Goal: Task Accomplishment & Management: Use online tool/utility

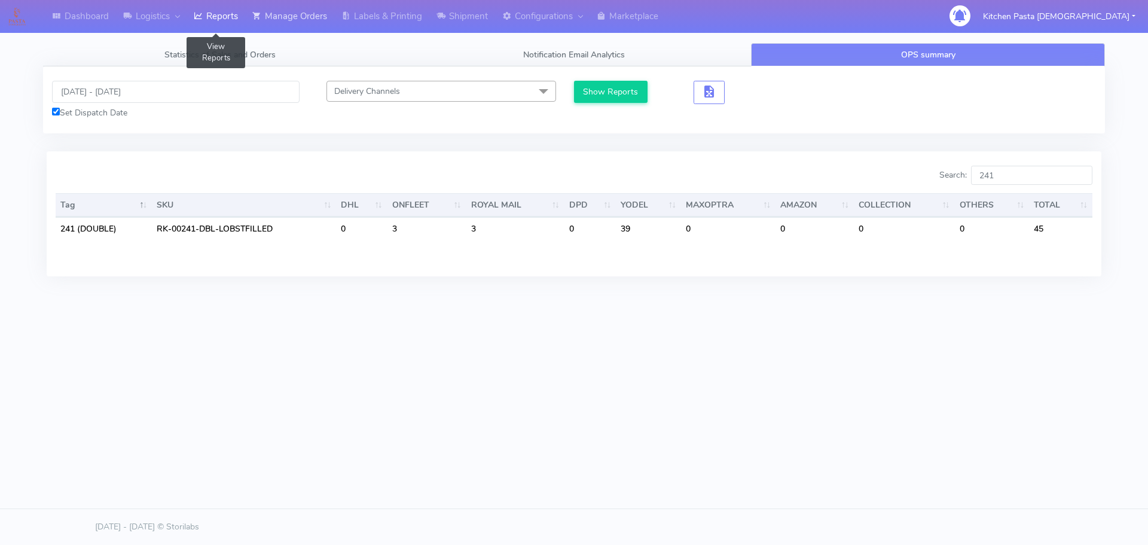
drag, startPoint x: 243, startPoint y: 19, endPoint x: 252, endPoint y: 21, distance: 9.2
click at [243, 19] on link "Reports" at bounding box center [216, 16] width 59 height 33
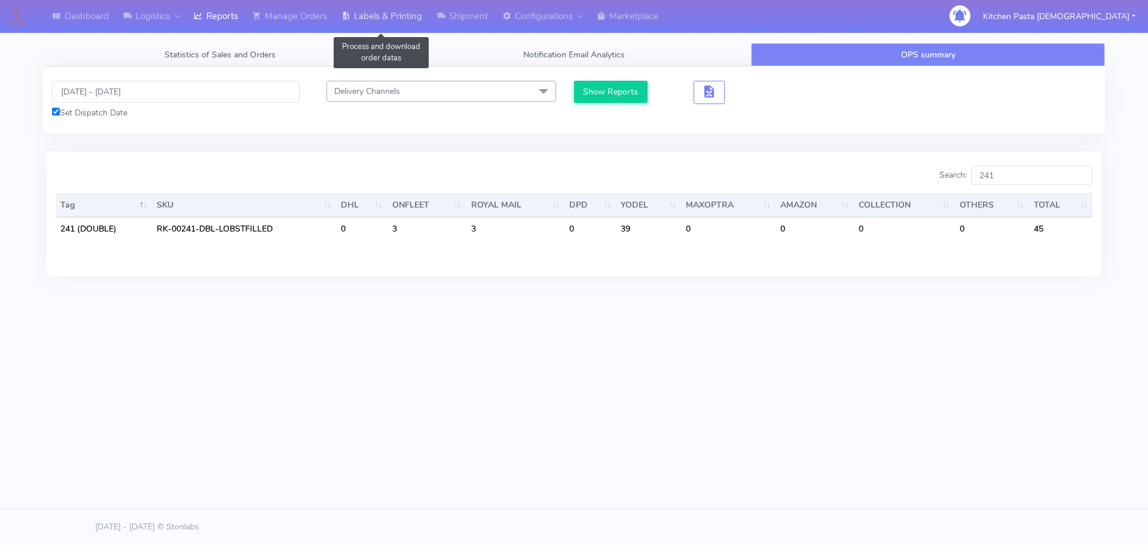
click at [354, 22] on link "Labels & Printing" at bounding box center [381, 16] width 95 height 33
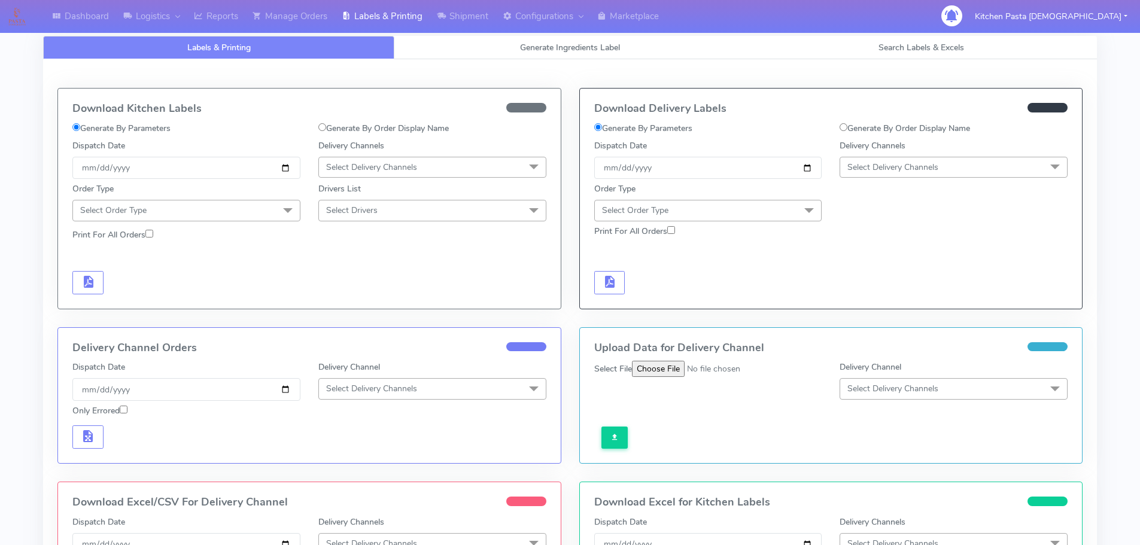
click at [544, 35] on div "Labels & Printing Generate Ingredients Label Search Labels & Excels Download Ki…" at bounding box center [569, 386] width 1053 height 729
click at [535, 64] on div "Download Kitchen Labels Generate By Parameters Generate By Order Display Name D…" at bounding box center [569, 374] width 1053 height 630
click at [538, 50] on span "Generate Ingredients Label" at bounding box center [570, 47] width 100 height 11
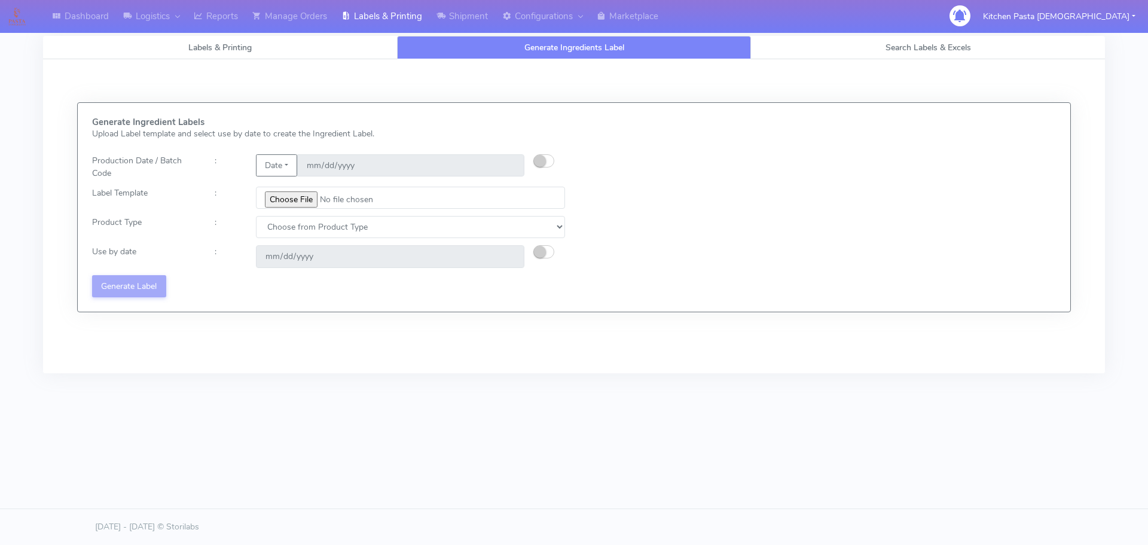
click at [565, 161] on div at bounding box center [554, 166] width 41 height 25
click at [538, 156] on small "button" at bounding box center [540, 161] width 12 height 12
click at [508, 163] on input "[DATE]" at bounding box center [410, 165] width 227 height 22
click at [510, 163] on input "[DATE]" at bounding box center [410, 165] width 227 height 22
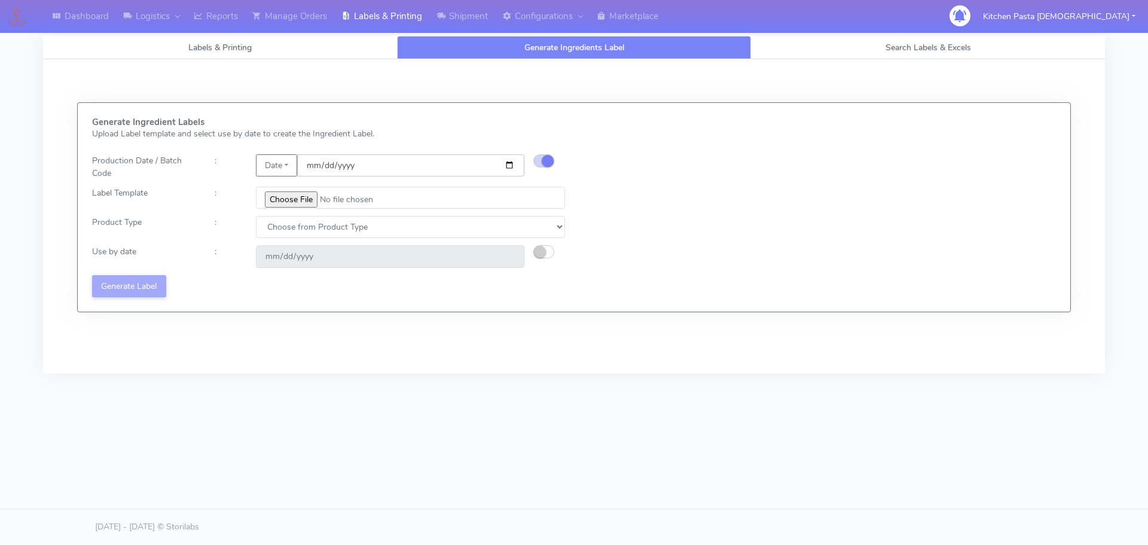
type input "[DATE]"
click at [291, 202] on input "file" at bounding box center [410, 198] width 309 height 22
type input "C:\fakepath\Classic Tiramisu V1.jpg"
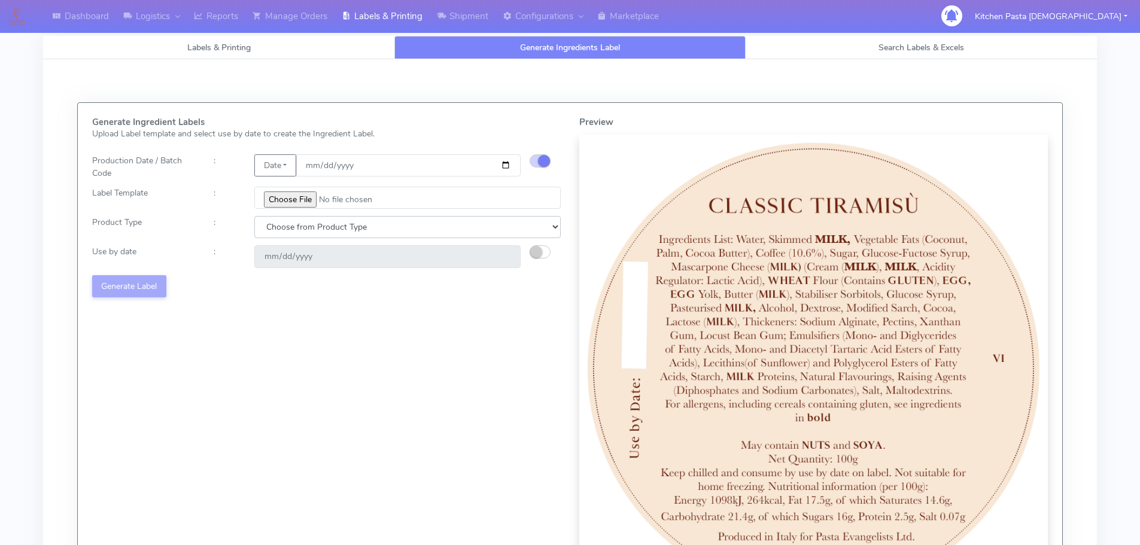
click at [361, 221] on select "Choose from Product Type ECOM ERETAIL CIRCULAR CIRC_DESERTS LASAGNE" at bounding box center [407, 227] width 306 height 22
select select "3"
click at [254, 216] on select "Choose from Product Type ECOM ERETAIL CIRCULAR CIRC_DESERTS LASAGNE" at bounding box center [407, 227] width 306 height 22
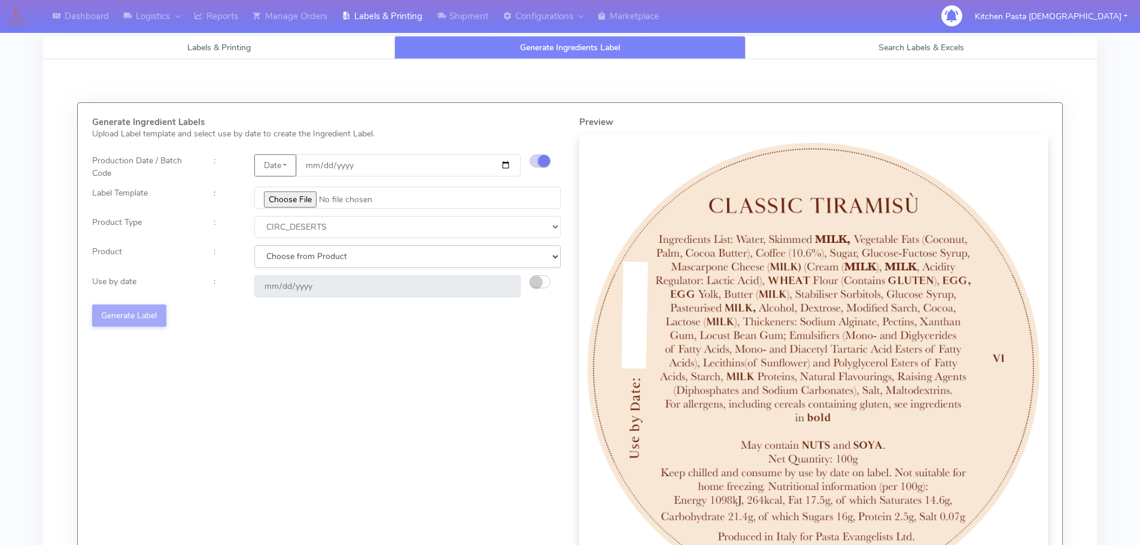
click at [367, 261] on select "Choose from Product CLASSIC_TIRAMISU CREMA_AMARENA PROFITEROLES" at bounding box center [407, 256] width 306 height 22
click at [380, 264] on select "Choose from Product CLASSIC_TIRAMISU CREMA_AMARENA PROFITEROLES" at bounding box center [407, 256] width 306 height 22
click at [485, 247] on select "Choose from Product CLASSIC_TIRAMISU CREMA_AMARENA PROFITEROLES" at bounding box center [407, 256] width 306 height 22
select select "0"
click at [254, 245] on select "Choose from Product CLASSIC_TIRAMISU CREMA_AMARENA PROFITEROLES" at bounding box center [407, 256] width 306 height 22
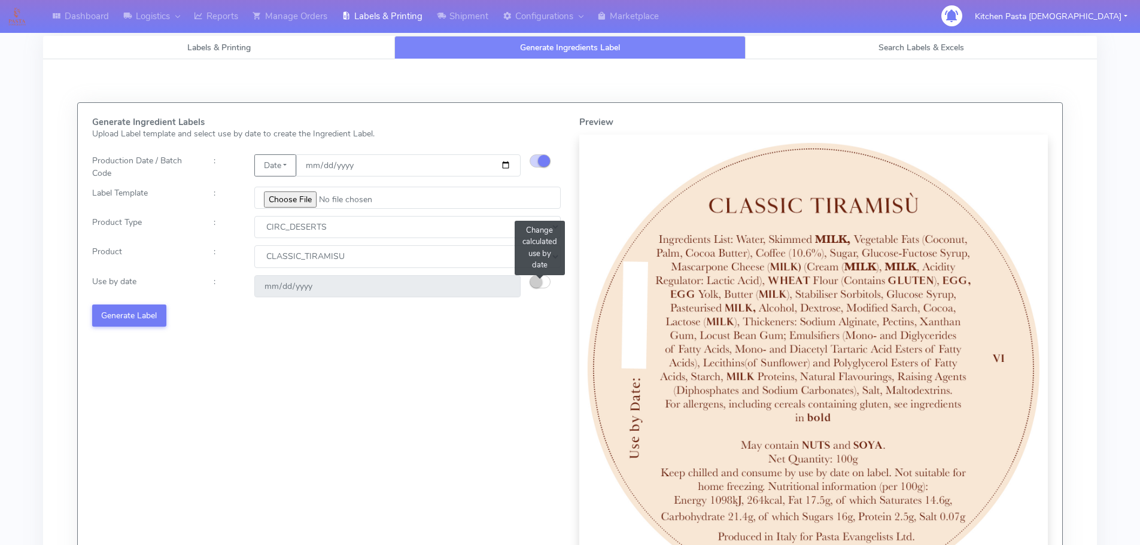
click at [549, 278] on button "button" at bounding box center [539, 281] width 21 height 13
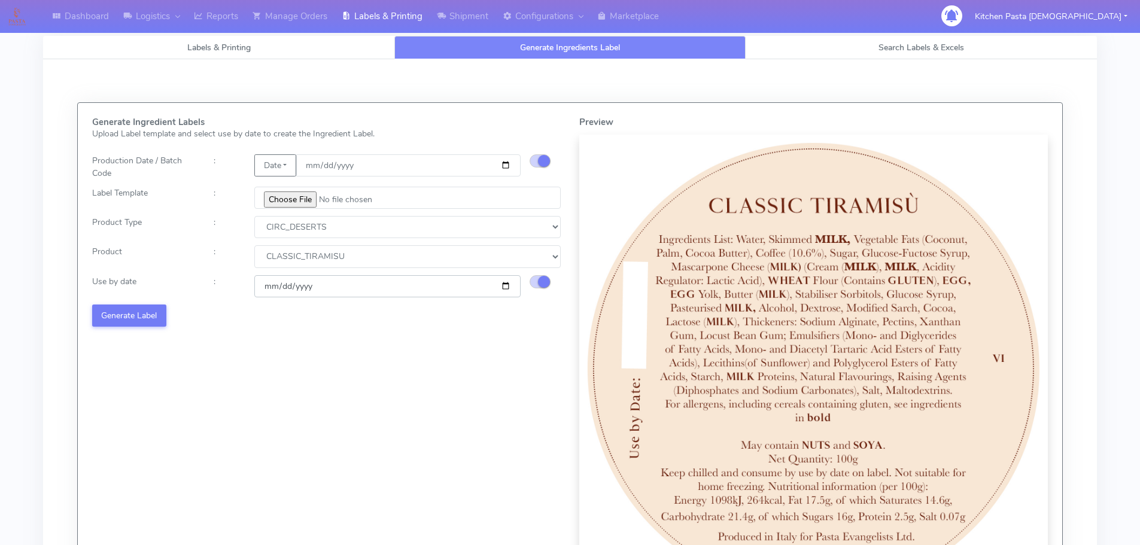
click at [504, 293] on input "[DATE]" at bounding box center [387, 286] width 266 height 22
click at [504, 290] on input "[DATE]" at bounding box center [387, 286] width 266 height 22
type input "[DATE]"
click at [507, 291] on input "[DATE]" at bounding box center [387, 286] width 266 height 22
drag, startPoint x: 103, startPoint y: 304, endPoint x: 150, endPoint y: 312, distance: 47.3
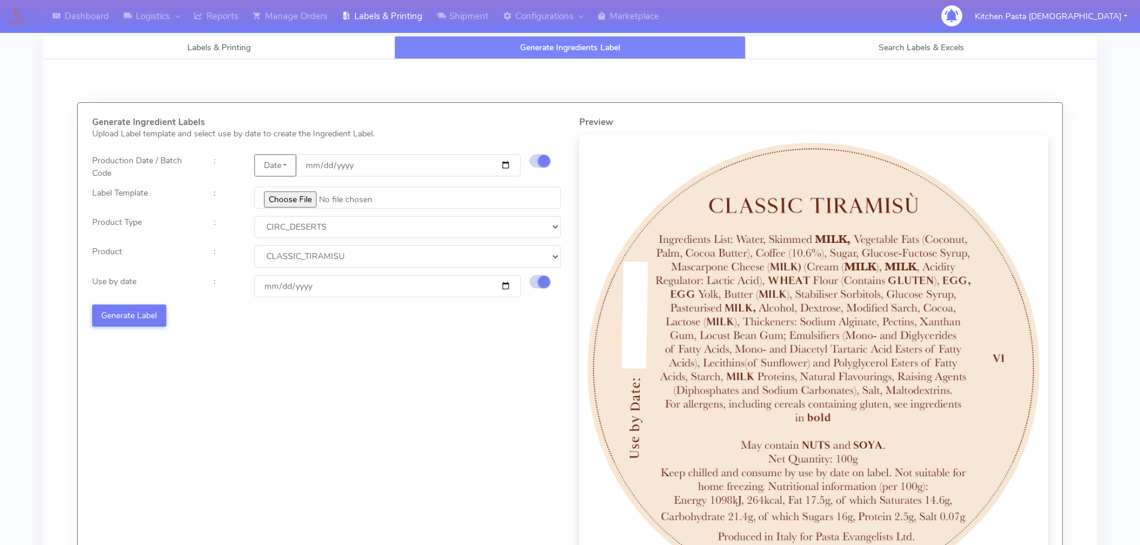
click at [107, 304] on div "Generate Ingredient Labels Upload Label template and select use by date to crea…" at bounding box center [326, 360] width 487 height 486
click at [153, 312] on button "Generate Label" at bounding box center [129, 315] width 74 height 22
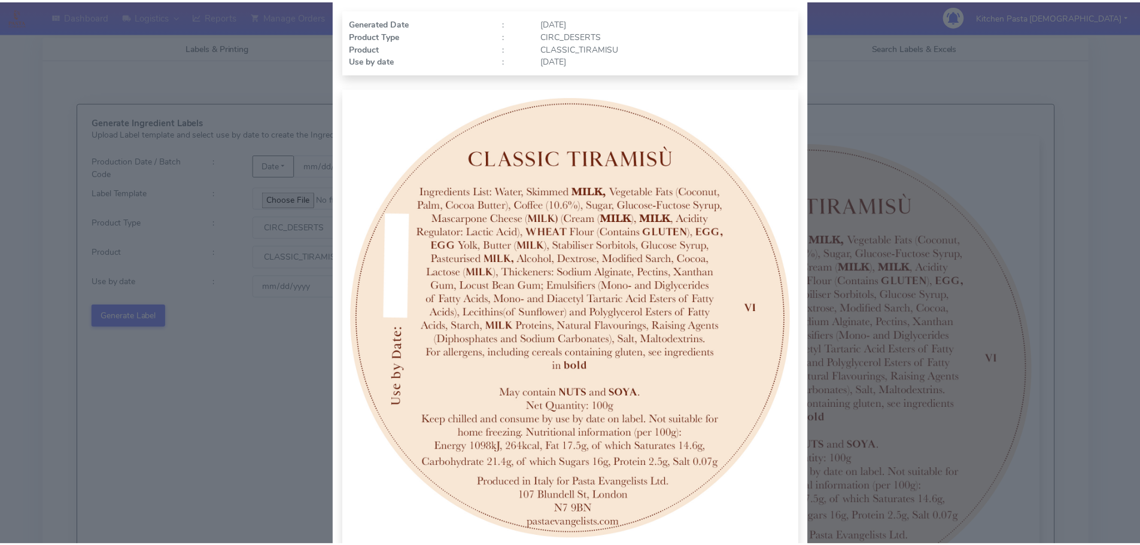
scroll to position [124, 0]
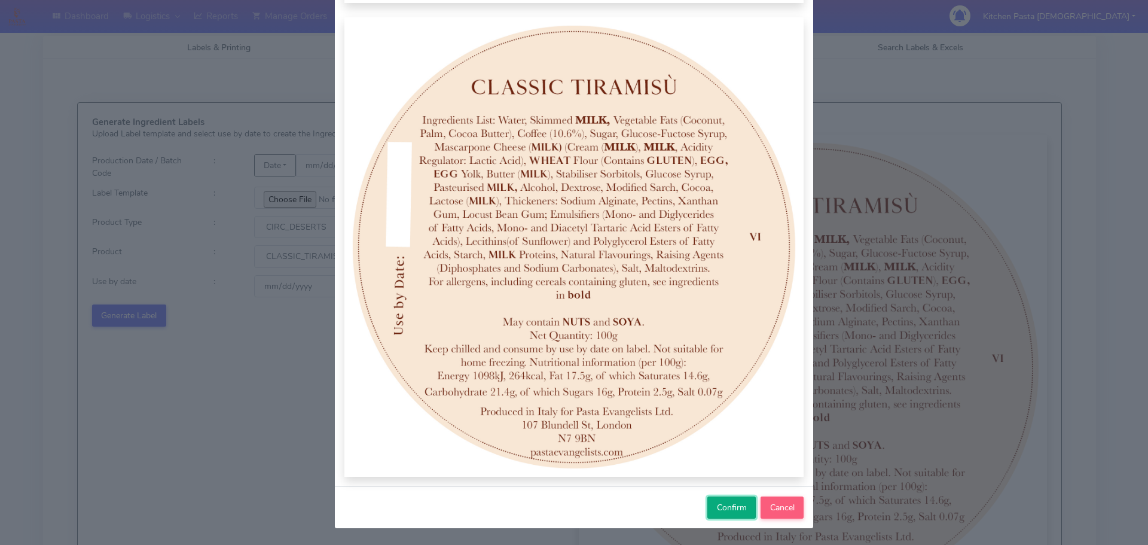
click at [726, 511] on span "Confirm" at bounding box center [732, 507] width 30 height 11
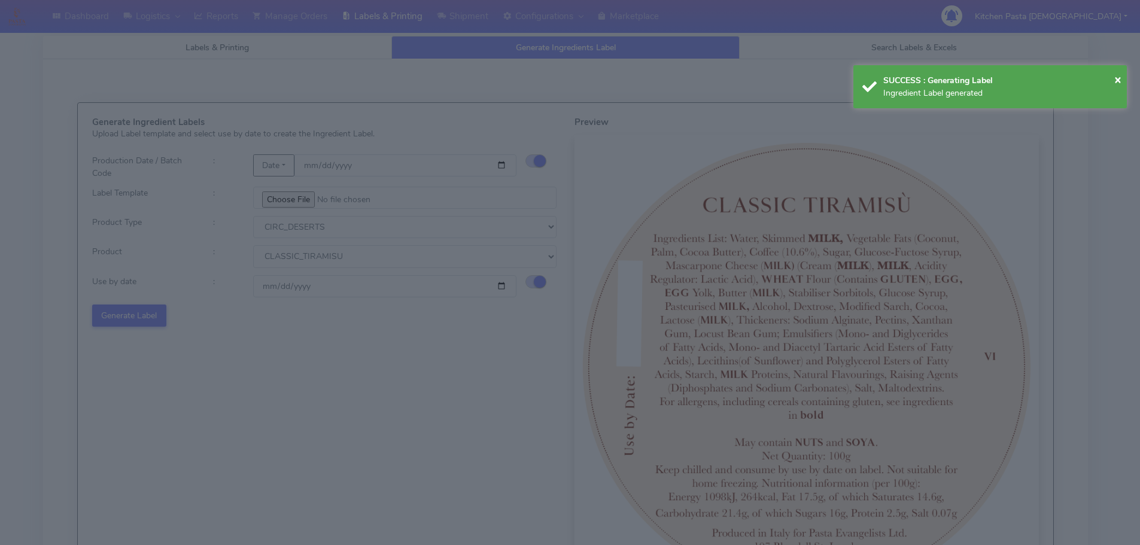
select select
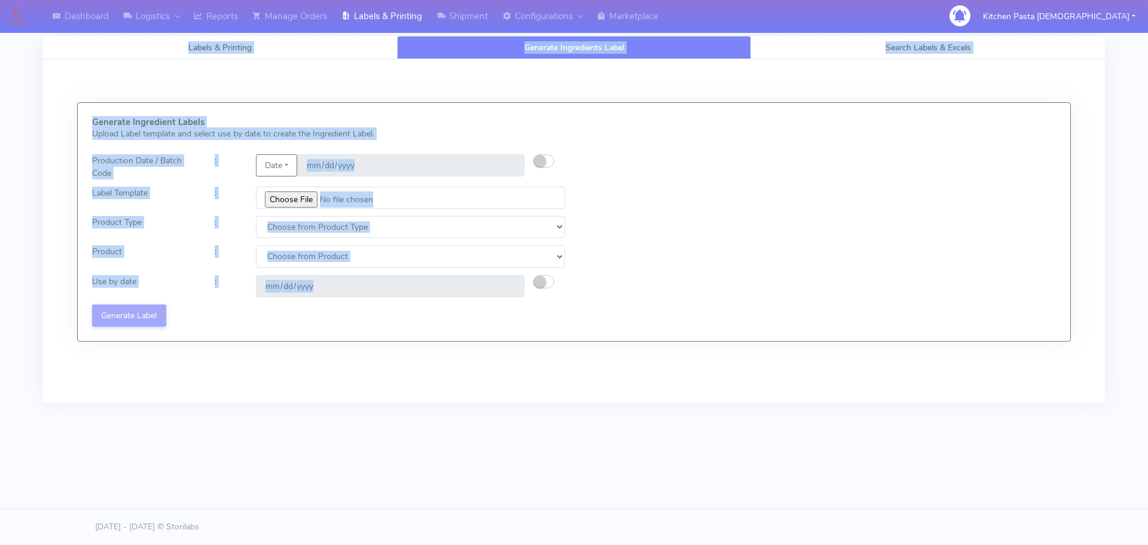
drag, startPoint x: 1148, startPoint y: 100, endPoint x: 891, endPoint y: 259, distance: 302.1
click at [1086, 310] on div "Dashboard Logistics London Logistics Reports Manage Orders Labels & Printing Sh…" at bounding box center [574, 221] width 1148 height 399
click at [486, 15] on link "Shipment" at bounding box center [462, 16] width 66 height 33
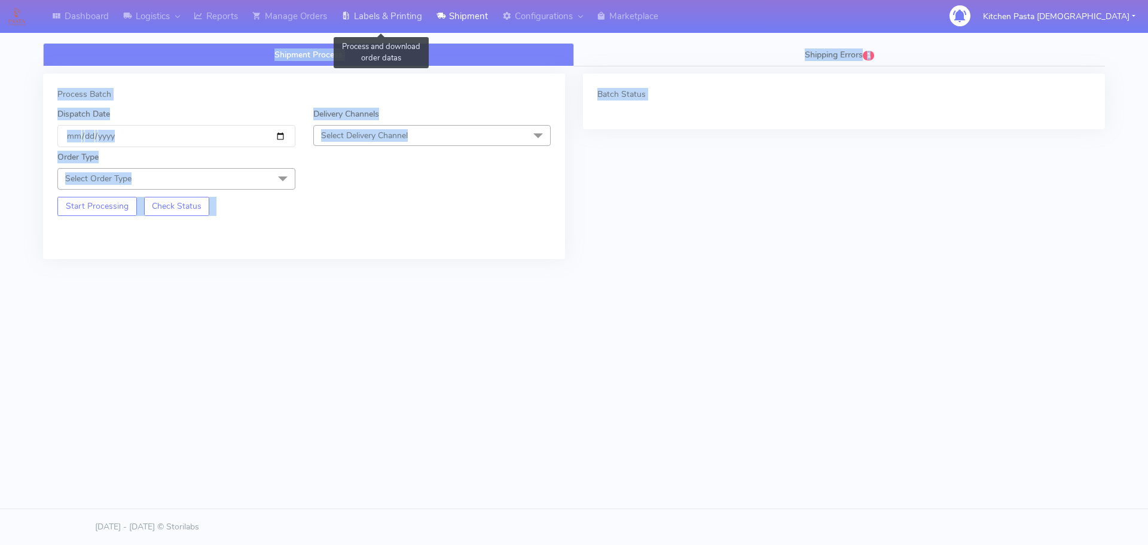
click at [422, 13] on link "Labels & Printing" at bounding box center [381, 16] width 95 height 33
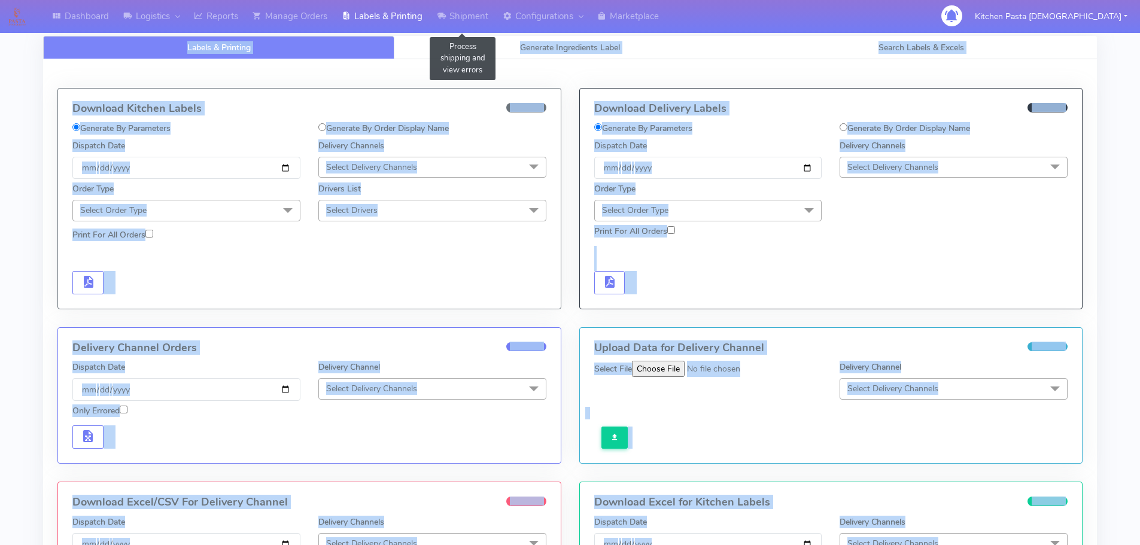
select select "All"
click at [672, 63] on div "Download Kitchen Labels Generate By Parameters Generate By Order Display Name D…" at bounding box center [569, 374] width 1053 height 630
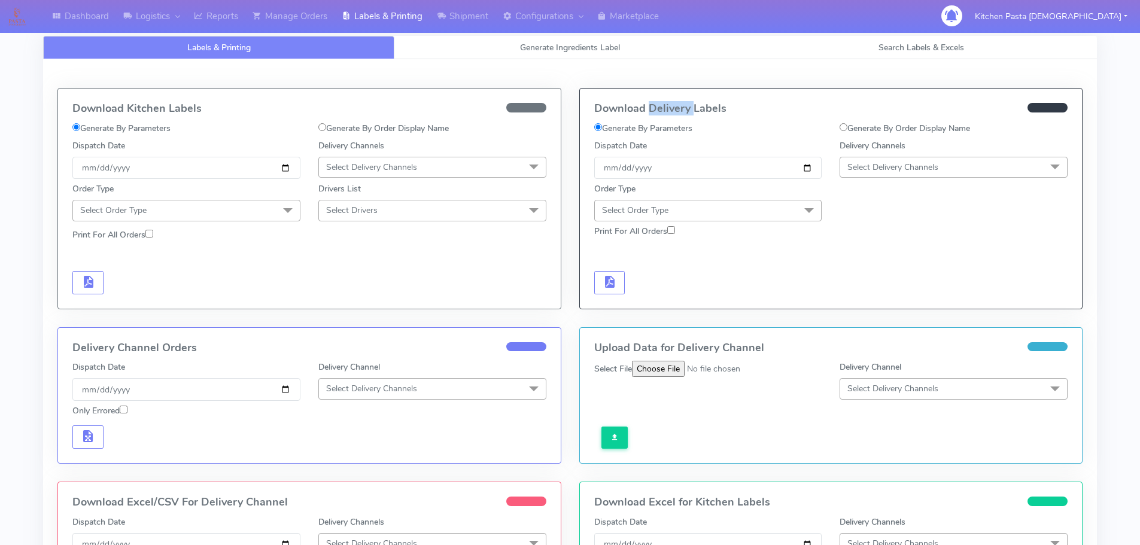
click at [672, 63] on div "Download Kitchen Labels Generate By Parameters Generate By Order Display Name D…" at bounding box center [569, 374] width 1053 height 630
drag, startPoint x: 1023, startPoint y: 19, endPoint x: 959, endPoint y: 47, distance: 70.2
click at [1025, 22] on button "Kitchen Pasta [DEMOGRAPHIC_DATA]" at bounding box center [1050, 16] width 170 height 25
click at [959, 45] on span "Search Labels & Excels" at bounding box center [921, 47] width 86 height 11
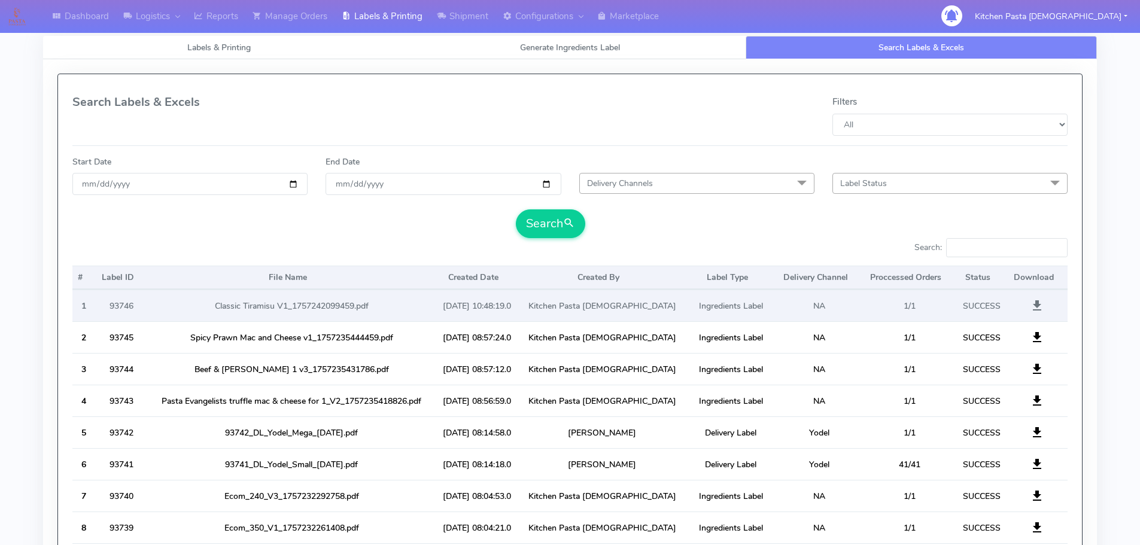
click at [1035, 303] on span at bounding box center [1036, 308] width 14 height 11
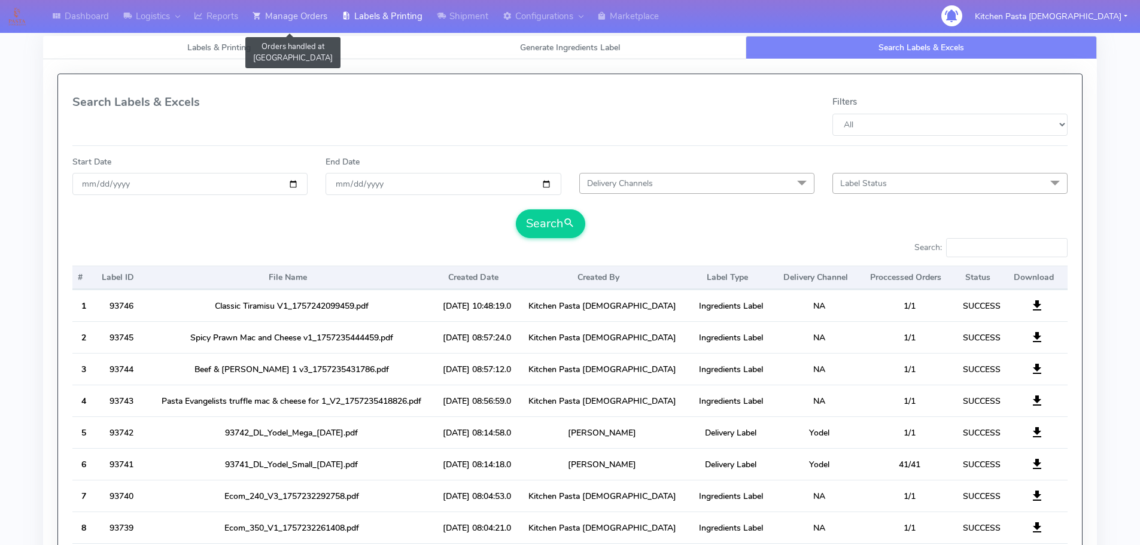
click at [254, 18] on link "Manage Orders" at bounding box center [289, 16] width 89 height 33
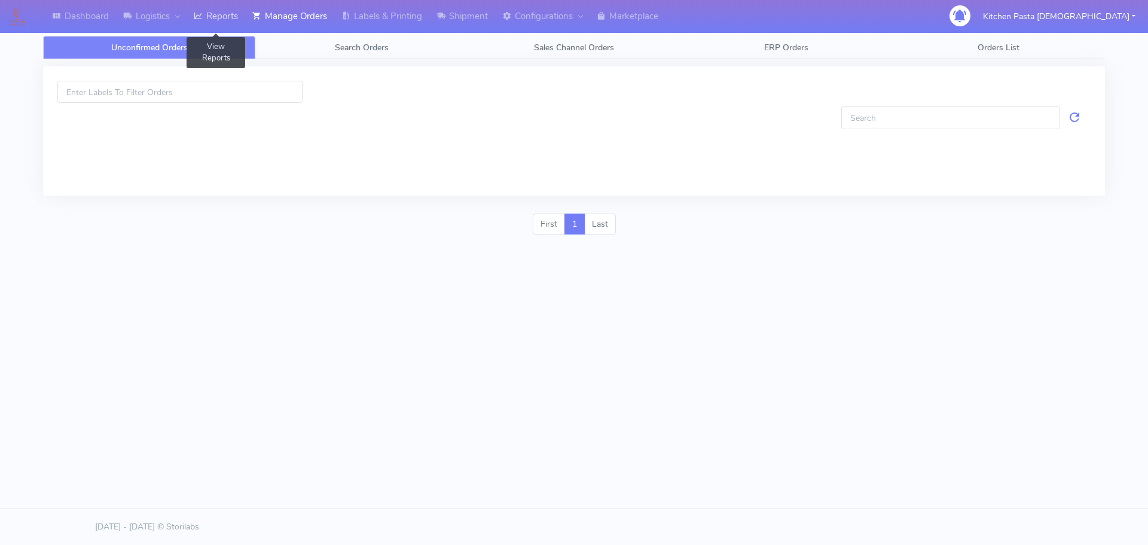
click at [228, 26] on link "Reports" at bounding box center [216, 16] width 59 height 33
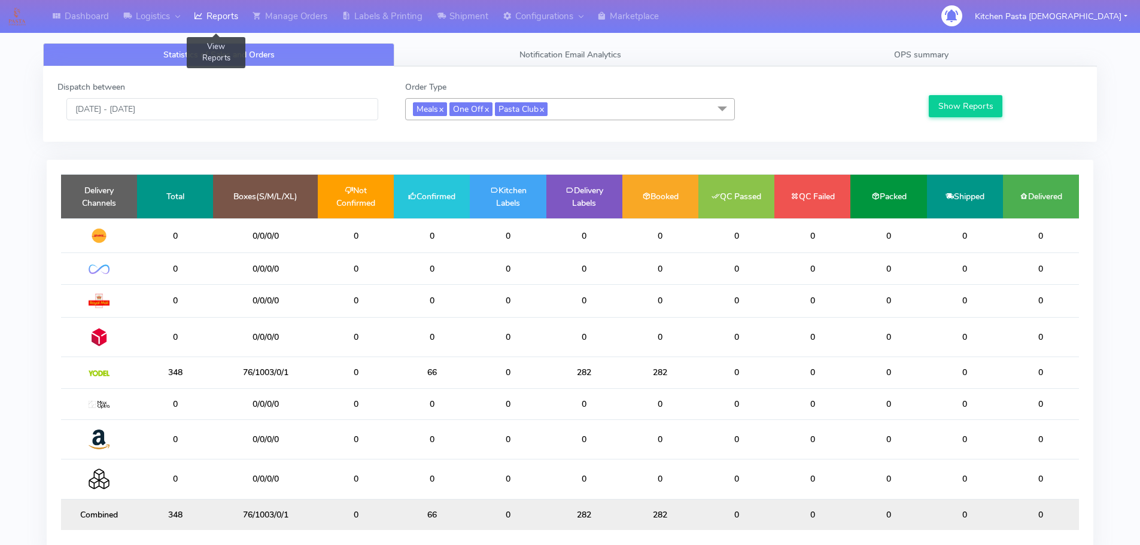
click at [228, 26] on link "Reports" at bounding box center [216, 16] width 59 height 33
drag, startPoint x: 440, startPoint y: 375, endPoint x: 421, endPoint y: 377, distance: 18.7
click at [421, 377] on td "66" at bounding box center [432, 372] width 76 height 31
drag, startPoint x: 598, startPoint y: 373, endPoint x: 549, endPoint y: 374, distance: 48.5
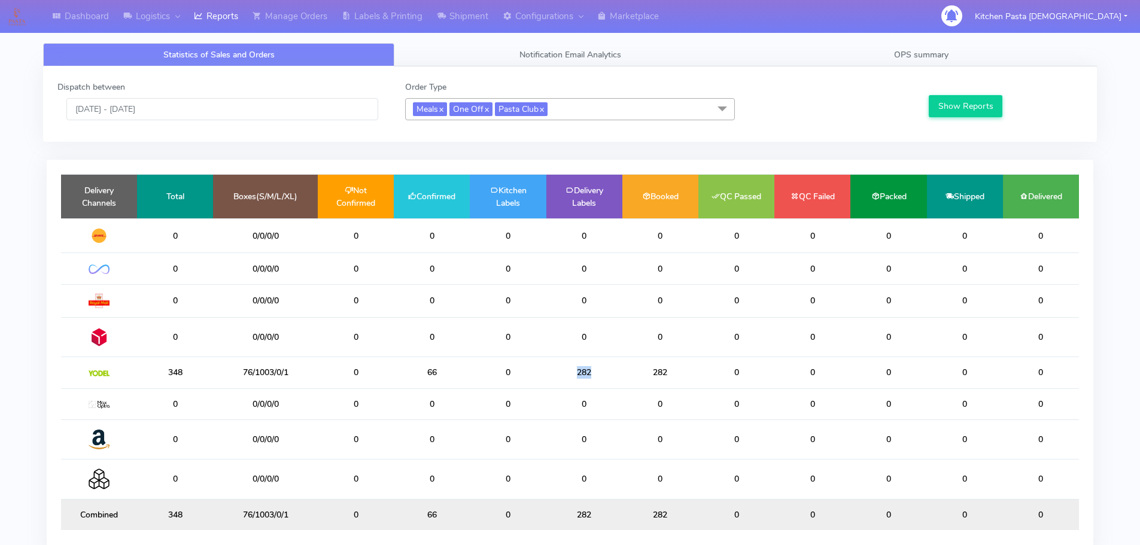
click at [549, 374] on td "282" at bounding box center [584, 372] width 76 height 31
